Goal: Task Accomplishment & Management: Use online tool/utility

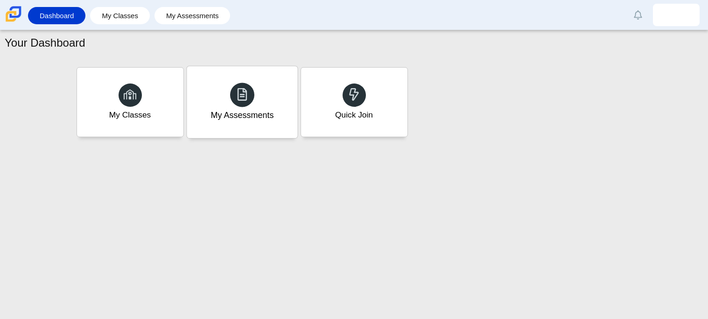
click at [253, 91] on div at bounding box center [242, 95] width 24 height 24
click at [133, 106] on div at bounding box center [130, 95] width 24 height 24
click at [359, 91] on icon at bounding box center [354, 94] width 13 height 13
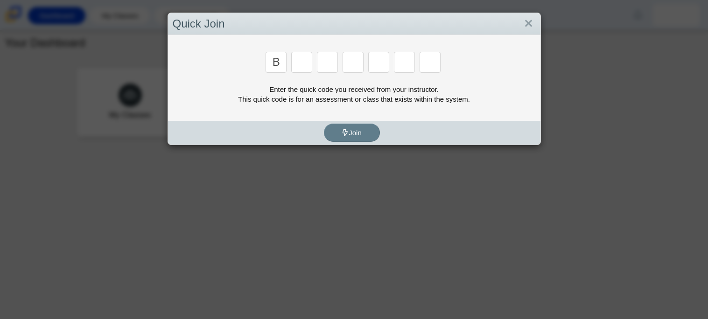
type input "B"
type input "W"
type input "8"
type input "W"
type input "Z"
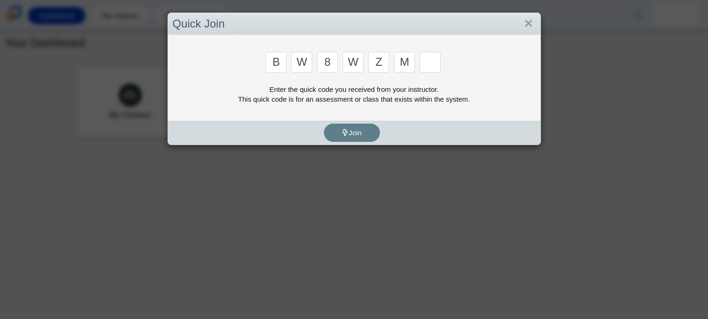
type input "M"
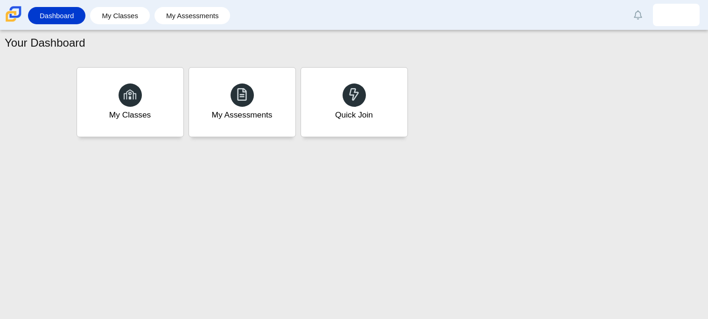
type input "V"
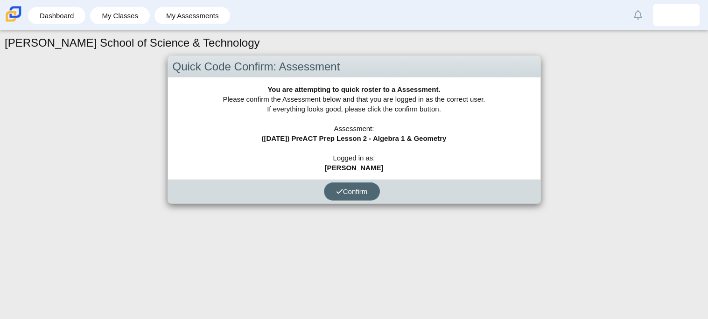
drag, startPoint x: 373, startPoint y: 191, endPoint x: 272, endPoint y: 148, distance: 109.0
click at [272, 148] on div "You are attempting to quick roster to a Assessment. Please confirm the Assessme…" at bounding box center [354, 141] width 373 height 126
click at [272, 148] on div "You are attempting to quick roster to a Assessment. Please confirm the Assessme…" at bounding box center [354, 129] width 373 height 102
click at [339, 193] on icon "submit" at bounding box center [339, 191] width 7 height 7
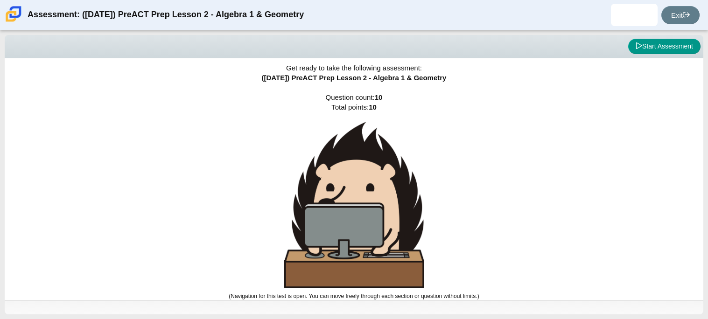
click at [365, 168] on img at bounding box center [354, 205] width 140 height 167
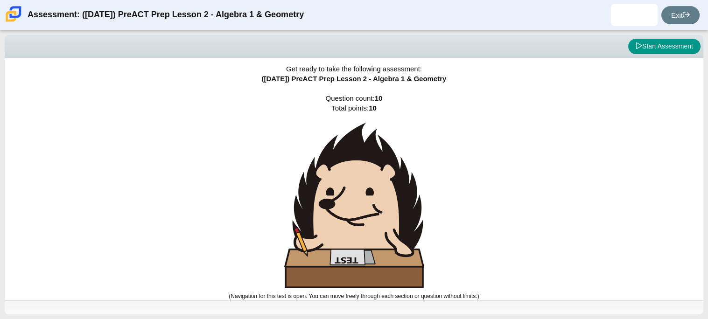
scroll to position [4, 0]
click at [663, 46] on button "Start Assessment" at bounding box center [664, 47] width 72 height 16
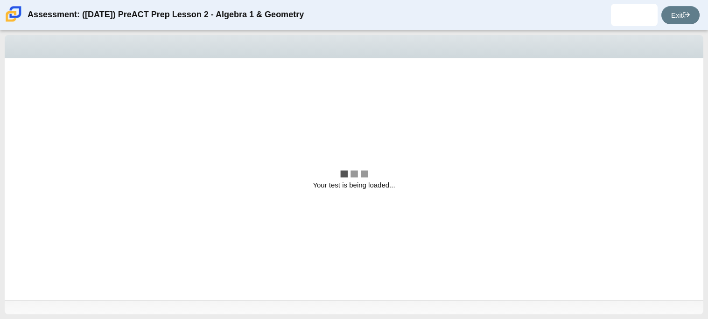
scroll to position [0, 0]
select select "bbf5d072-3e0b-44c4-9a12-6e7c9033f65b"
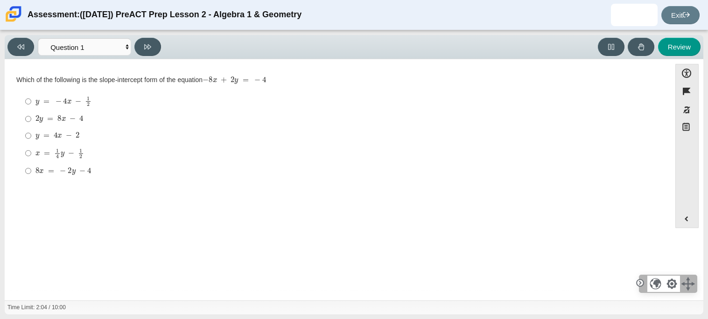
click at [84, 116] on div "2 y = 8 x − 4" at bounding box center [344, 118] width 619 height 9
click at [31, 116] on input "2 y = 8 x − 4 2 y = 8 x − 4" at bounding box center [28, 119] width 6 height 17
radio input "true"
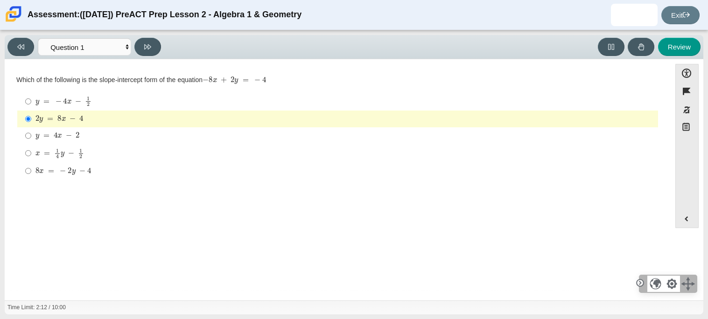
click at [74, 140] on mjx-math "Assessment items" at bounding box center [57, 136] width 44 height 8
click at [31, 140] on input "y = 4 x − 2 y = 4 x − 2" at bounding box center [28, 135] width 6 height 17
radio input "true"
click at [74, 140] on mjx-math "Assessment items" at bounding box center [57, 136] width 44 height 8
click at [31, 140] on input "y = 4 x − 2 y = 4 x − 2" at bounding box center [28, 135] width 6 height 17
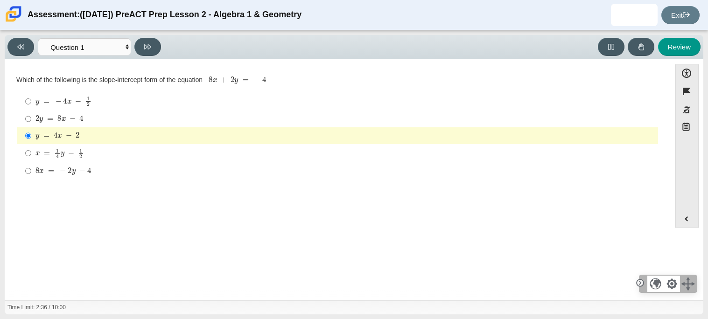
click at [144, 57] on div "Viewing Question 1 of 10 in Pacing Mode Questions Question 1 Question 2 Questio…" at bounding box center [354, 47] width 699 height 24
click at [146, 43] on icon at bounding box center [147, 46] width 7 height 7
select select "ed62e223-81bd-4cbf-ab48-ab975844bd1f"
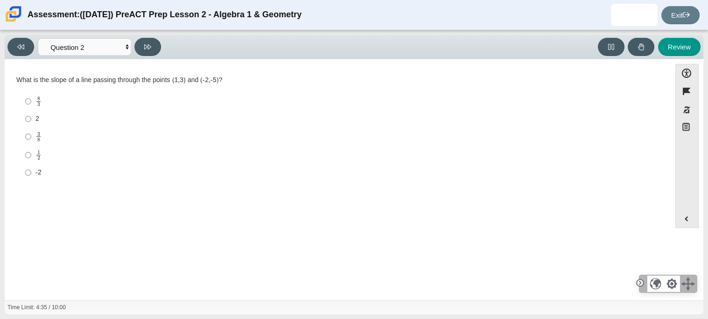
click at [52, 154] on div "1 2" at bounding box center [344, 155] width 619 height 10
click at [31, 154] on input "1 2 1 half" at bounding box center [28, 155] width 6 height 18
radio input "true"
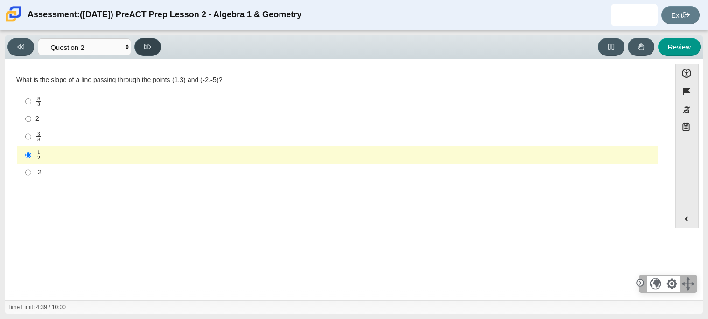
click at [153, 48] on button at bounding box center [147, 47] width 27 height 18
select select "97f4f5fa-a52e-4fed-af51-565bfcdf47cb"
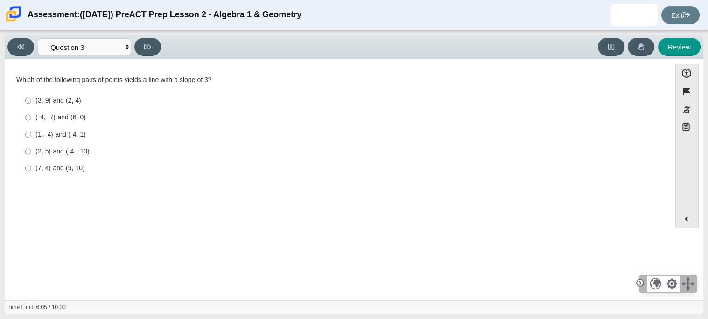
click at [64, 168] on div "(7, 4) and (9, 10)" at bounding box center [344, 168] width 619 height 9
click at [31, 168] on input "(7, 4) and (9, 10) (7, 4) and (9, 10)" at bounding box center [28, 168] width 6 height 17
radio input "true"
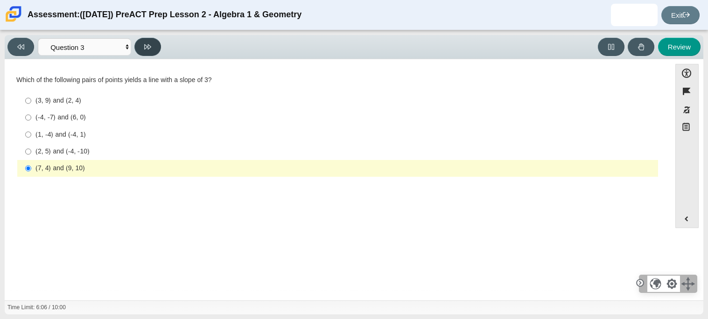
click at [143, 50] on button at bounding box center [147, 47] width 27 height 18
select select "89427bb7-e313-4f00-988f-8b8255897029"
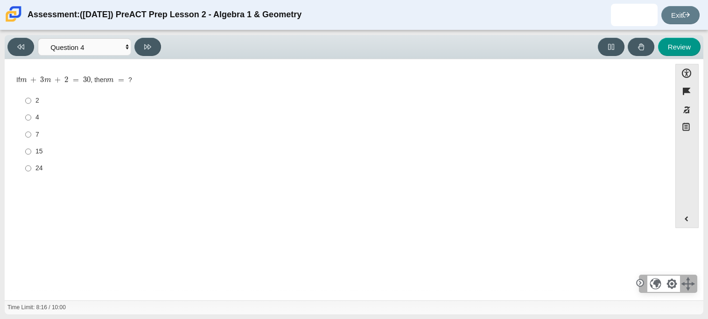
click at [38, 132] on div "7" at bounding box center [344, 134] width 619 height 9
click at [31, 132] on input "7 7" at bounding box center [28, 134] width 6 height 17
radio input "true"
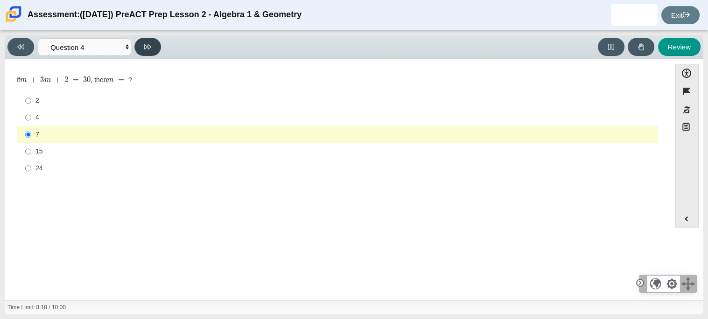
click at [145, 40] on button at bounding box center [147, 47] width 27 height 18
select select "489dcffd-4e6a-49cf-a9d6-ad1d4a911a4e"
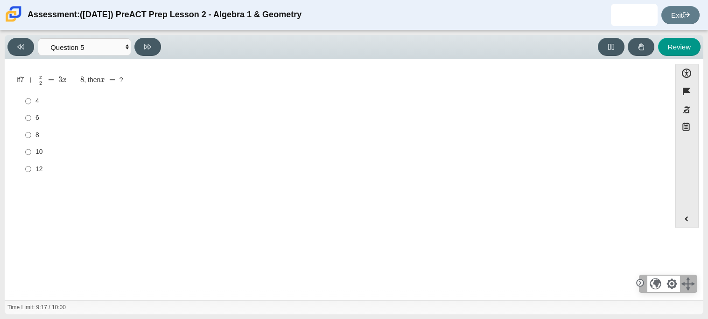
click at [22, 86] on mjx-container "7 + x 2 = 3 x − 8" at bounding box center [52, 80] width 64 height 18
click at [31, 98] on label "4 4" at bounding box center [339, 101] width 640 height 17
click at [31, 98] on input "4 4" at bounding box center [28, 101] width 6 height 17
radio input "true"
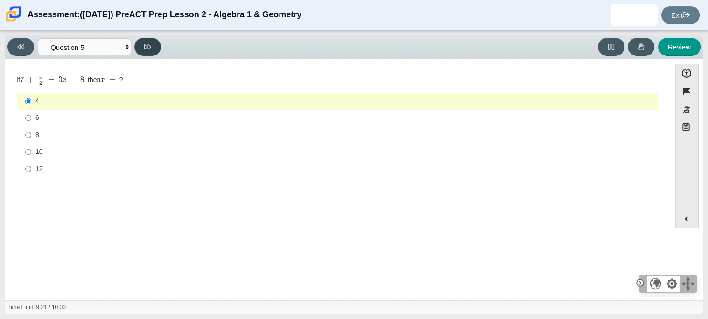
click at [148, 54] on button at bounding box center [147, 47] width 27 height 18
select select "210571de-36a6-4d8e-a361-ceff8ef801dc"
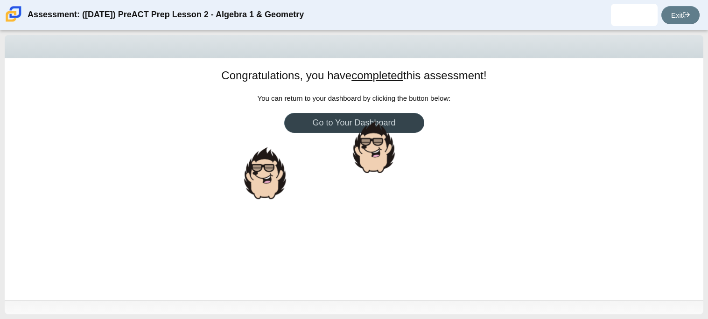
click at [315, 126] on link "Go to Your Dashboard" at bounding box center [354, 123] width 140 height 20
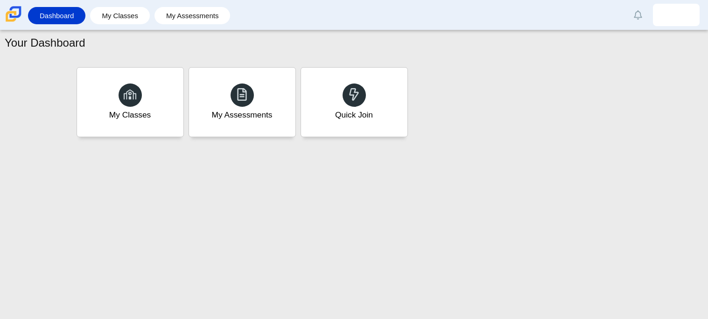
click at [315, 126] on div "Quick Join" at bounding box center [354, 102] width 106 height 69
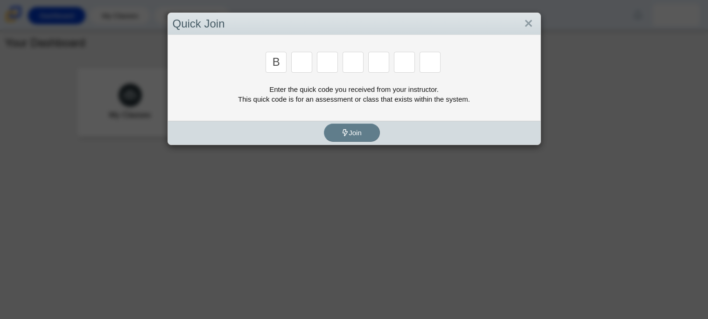
type input "B"
type input "W"
type input "8"
type input "W"
type input "Z"
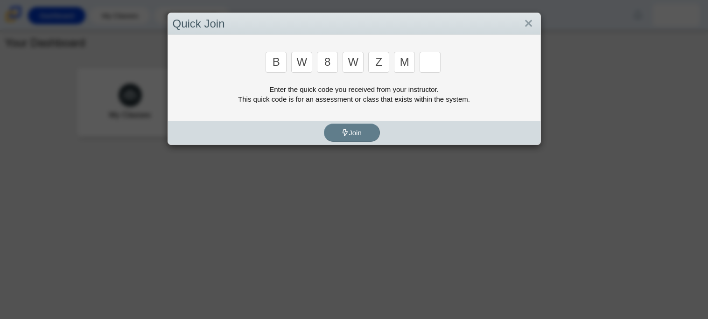
type input "M"
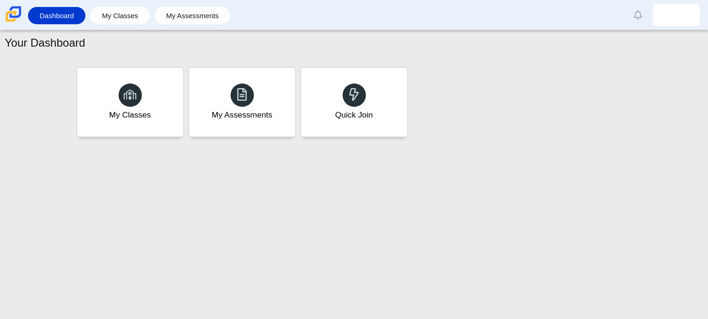
type input "V"
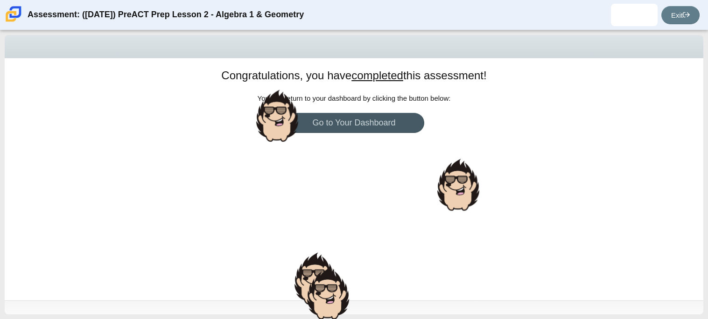
click at [367, 74] on u "completed" at bounding box center [378, 75] width 52 height 13
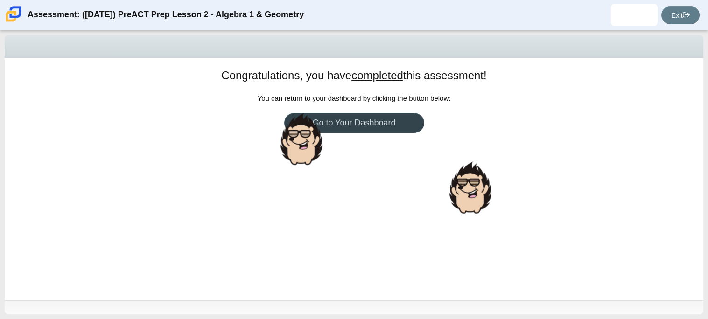
click at [344, 117] on link "Go to Your Dashboard" at bounding box center [354, 123] width 140 height 20
